Goal: Task Accomplishment & Management: Use online tool/utility

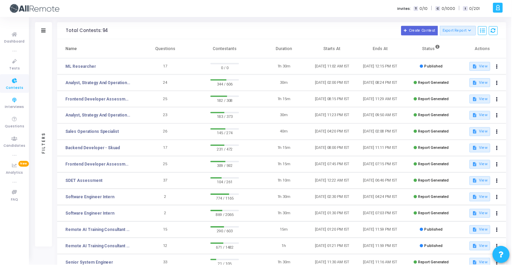
click at [18, 102] on icon at bounding box center [14, 100] width 14 height 9
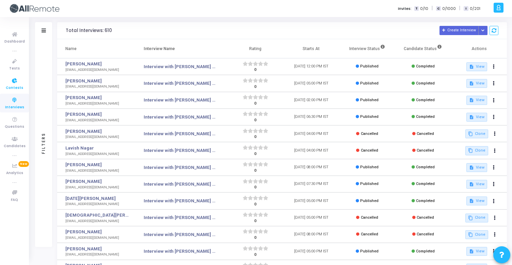
click at [19, 83] on icon at bounding box center [14, 81] width 14 height 9
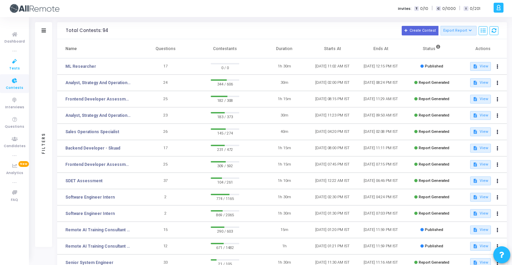
click at [19, 60] on icon at bounding box center [14, 61] width 14 height 9
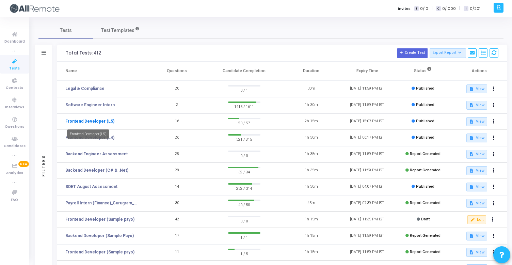
click at [95, 122] on link "Frontend Developer (L5)" at bounding box center [89, 121] width 49 height 6
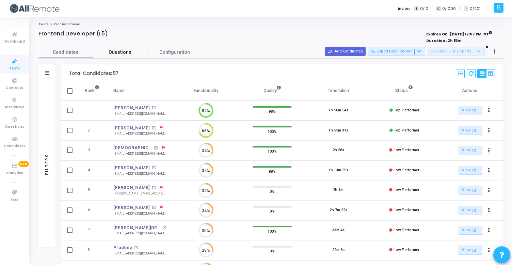
click at [128, 48] on link "Questions" at bounding box center [120, 52] width 55 height 12
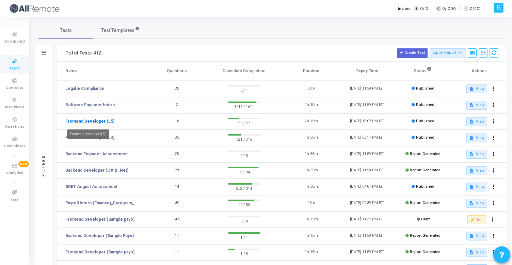
click at [103, 123] on link "Frontend Developer (L5)" at bounding box center [89, 121] width 49 height 6
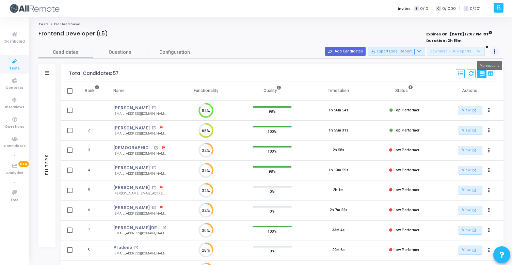
click at [495, 48] on button at bounding box center [496, 52] width 10 height 10
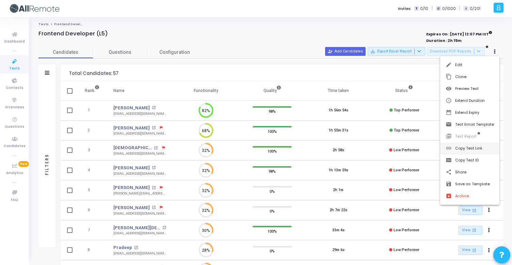
click at [475, 149] on button "link Copy Test Link" at bounding box center [470, 148] width 59 height 12
